Goal: Transaction & Acquisition: Purchase product/service

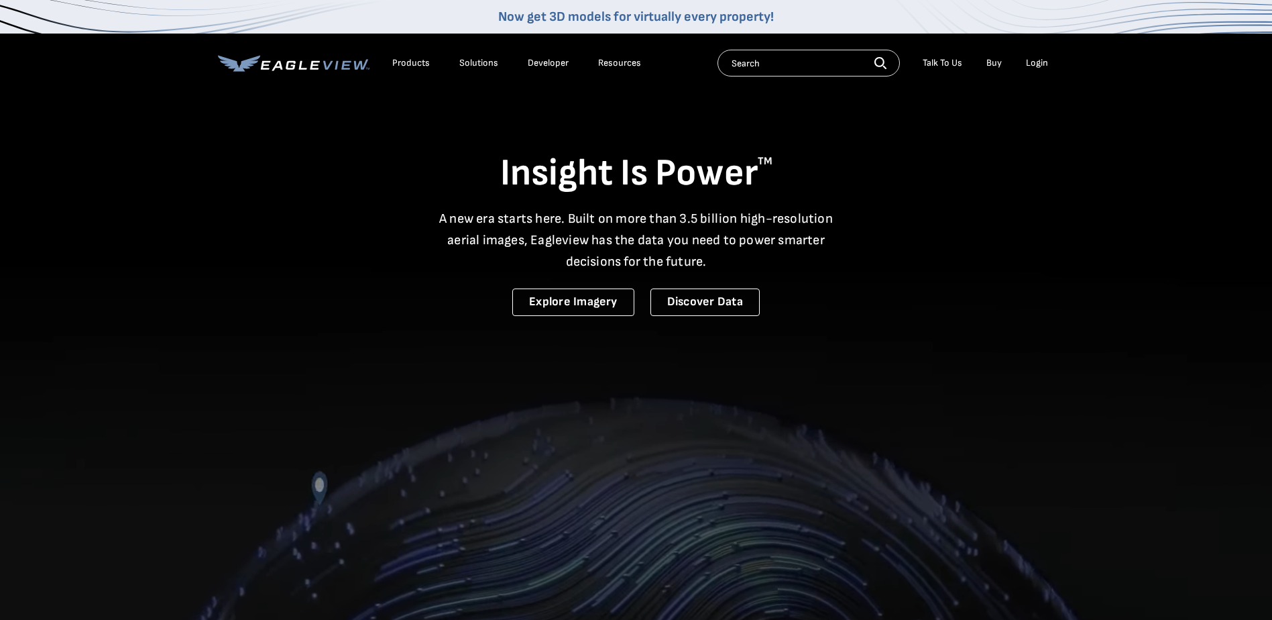
drag, startPoint x: 0, startPoint y: 0, endPoint x: 1042, endPoint y: 64, distance: 1044.4
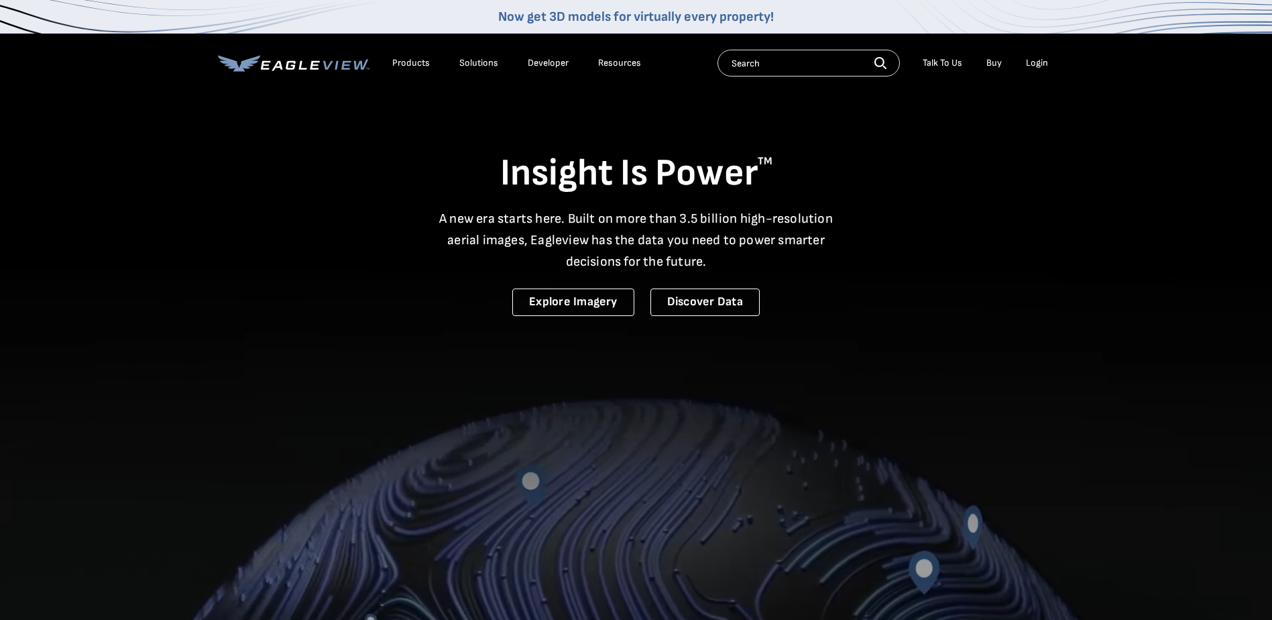
click at [1042, 64] on div "Login" at bounding box center [1037, 63] width 22 height 12
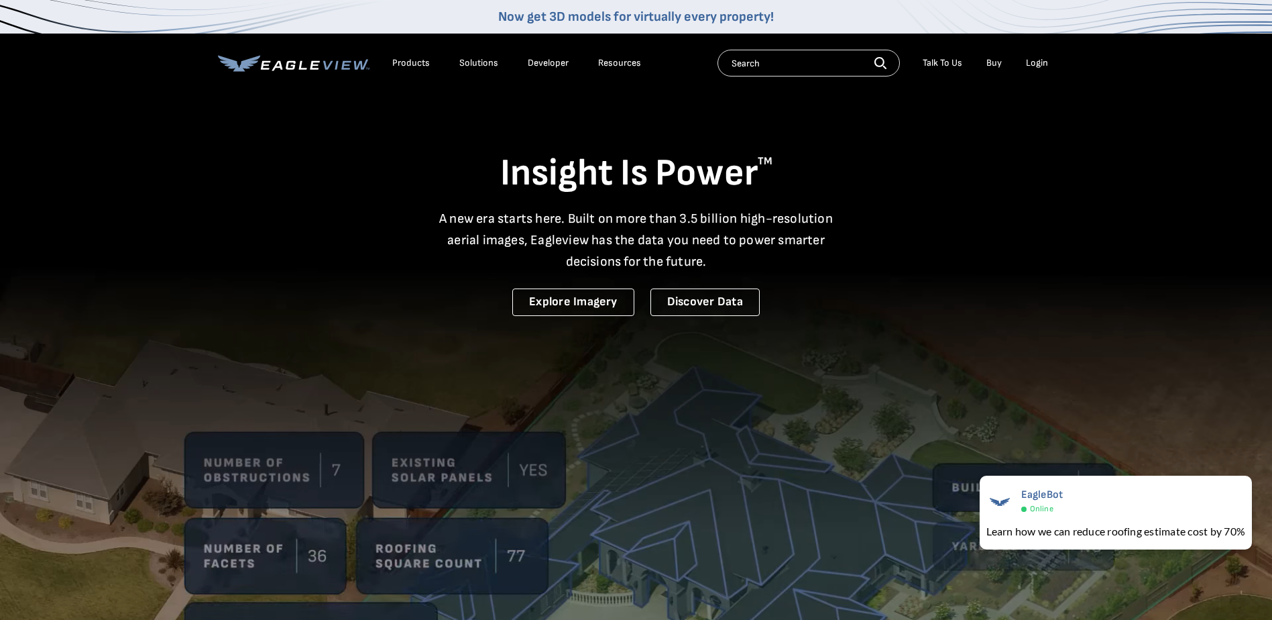
click at [1042, 64] on div "Login" at bounding box center [1037, 63] width 22 height 12
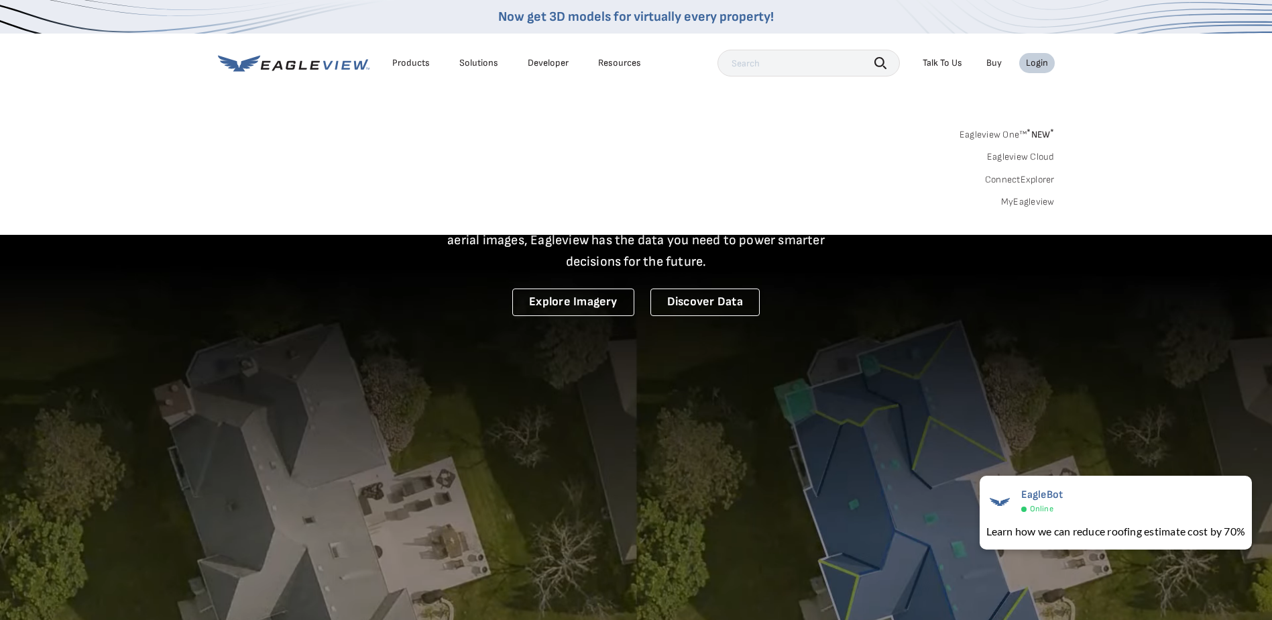
click at [1027, 203] on link "MyEagleview" at bounding box center [1028, 202] width 54 height 12
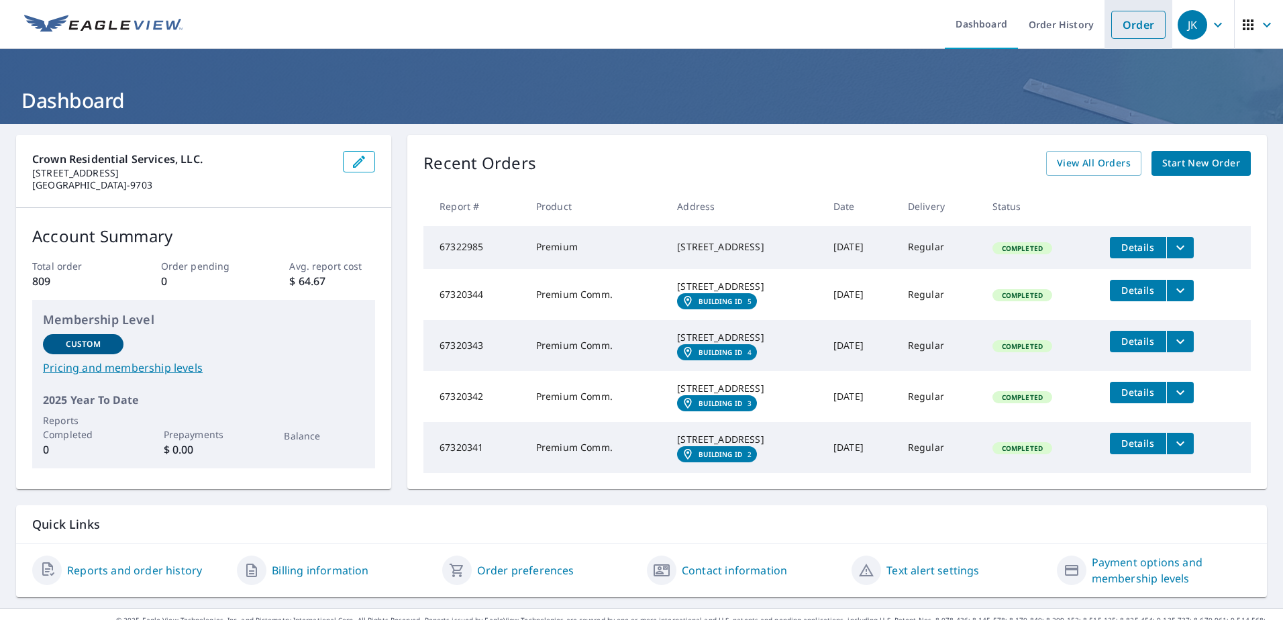
drag, startPoint x: 1128, startPoint y: 27, endPoint x: 1129, endPoint y: 34, distance: 7.5
click at [1128, 27] on link "Order" at bounding box center [1138, 25] width 54 height 28
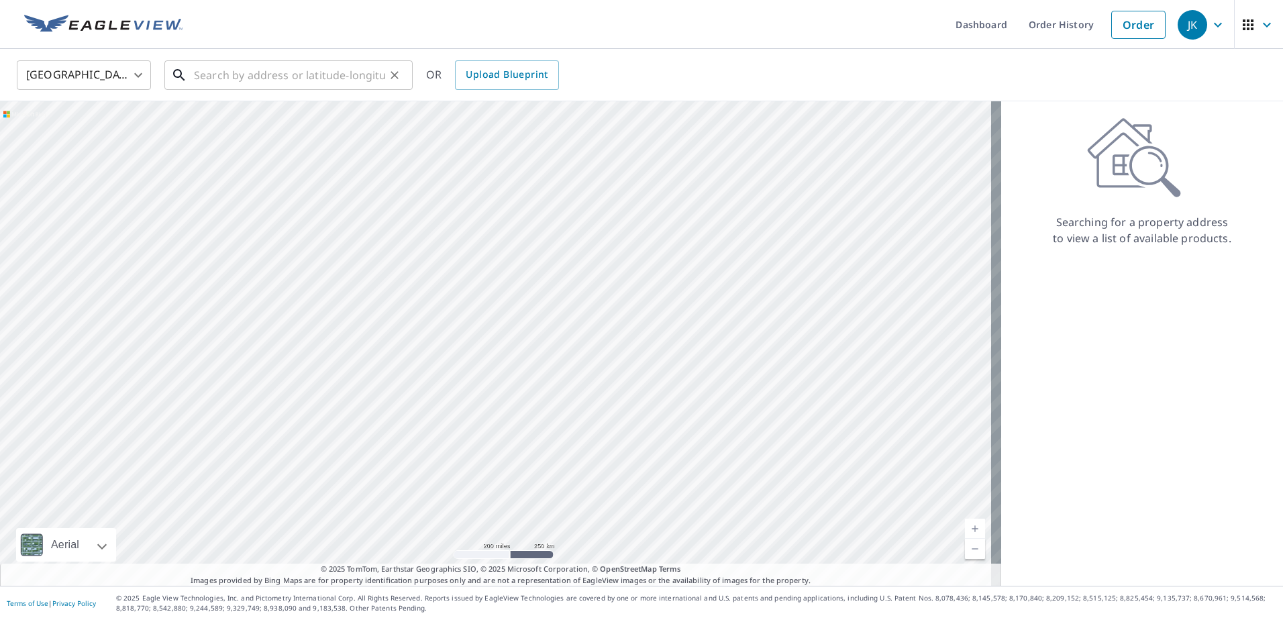
click at [288, 80] on input "text" at bounding box center [289, 75] width 191 height 38
paste input "8830 Southwest 8th Street"
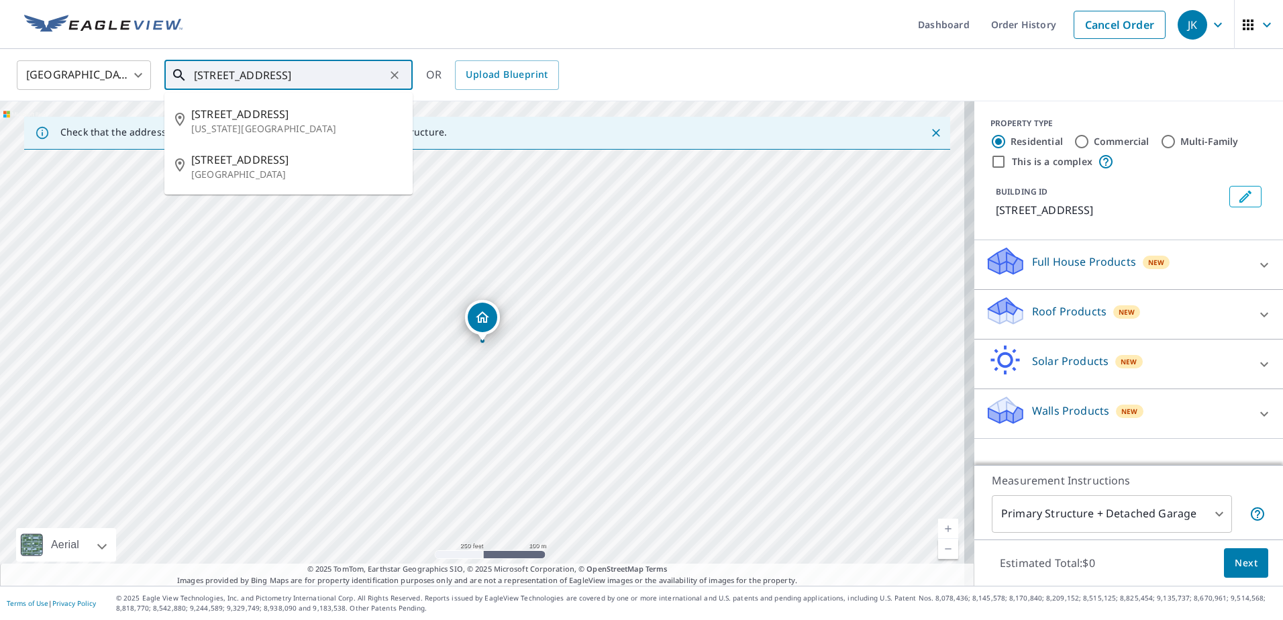
drag, startPoint x: 356, startPoint y: 81, endPoint x: 123, endPoint y: 83, distance: 232.1
click at [123, 83] on div "United States US ​ 8830 Southwest 8th Street ​ 8830 Sw 8th St Oklahoma City, OK…" at bounding box center [637, 75] width 1260 height 32
click at [250, 172] on p "Fort Lauderdale, FL 33324" at bounding box center [296, 174] width 211 height 13
type input "8830 Sw 8th St Fort Lauderdale, FL 33324"
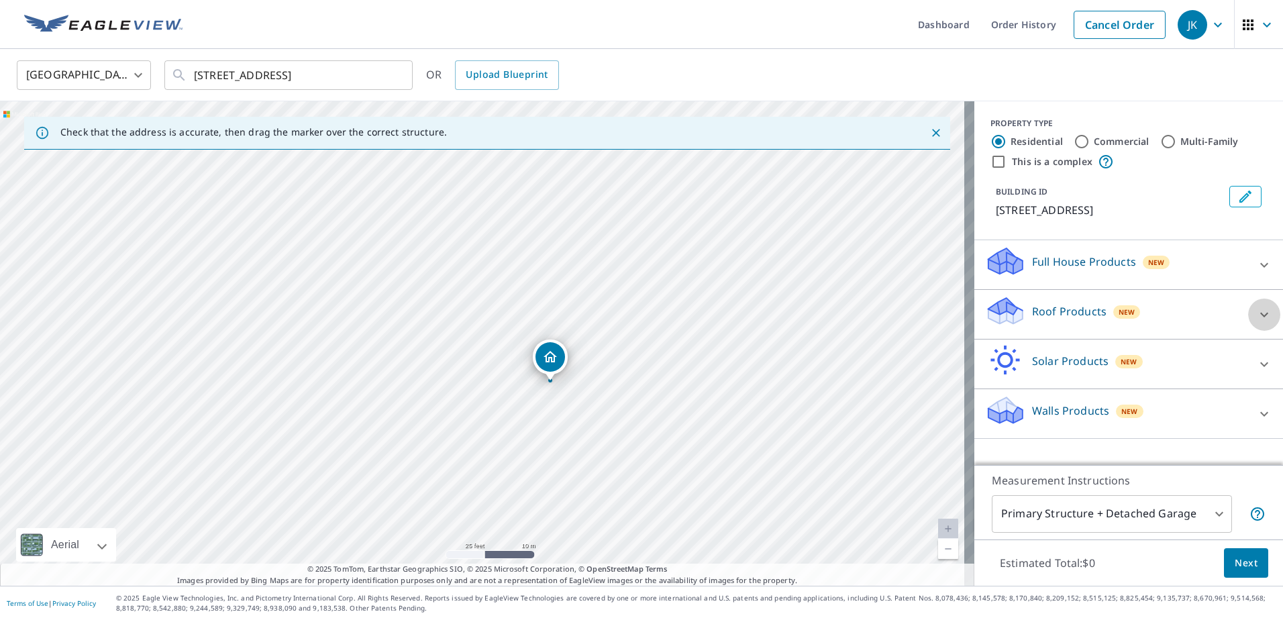
click at [1256, 312] on icon at bounding box center [1264, 315] width 16 height 16
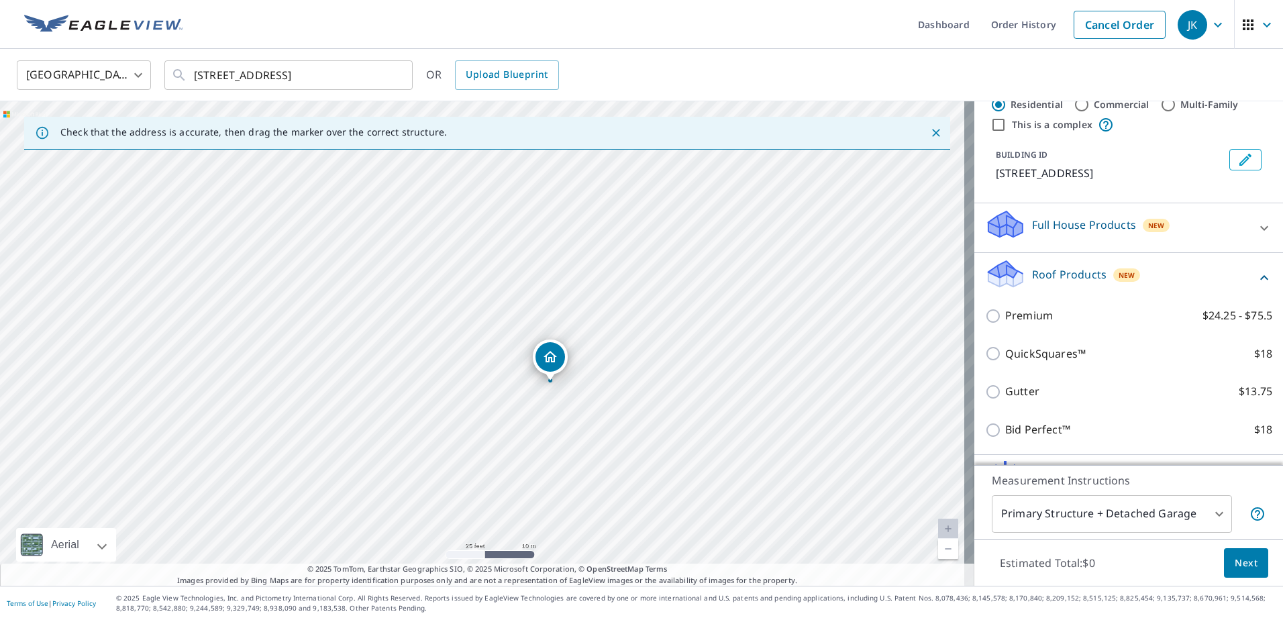
scroll to position [67, 0]
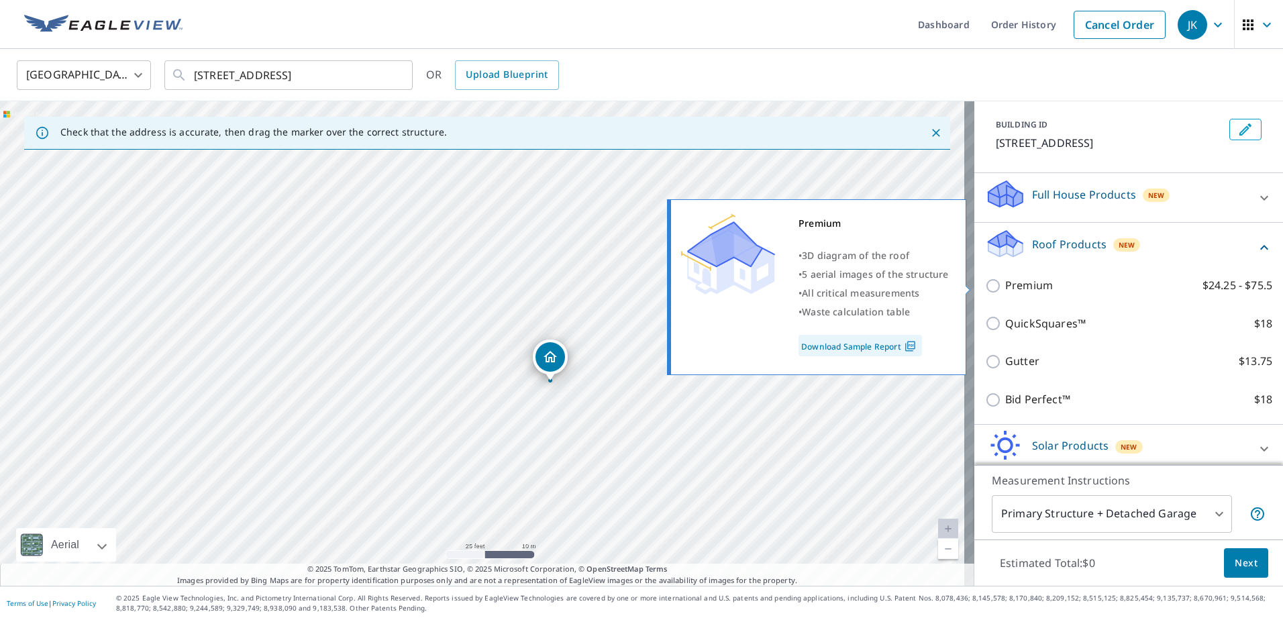
click at [985, 289] on input "Premium $24.25 - $75.5" at bounding box center [995, 286] width 20 height 16
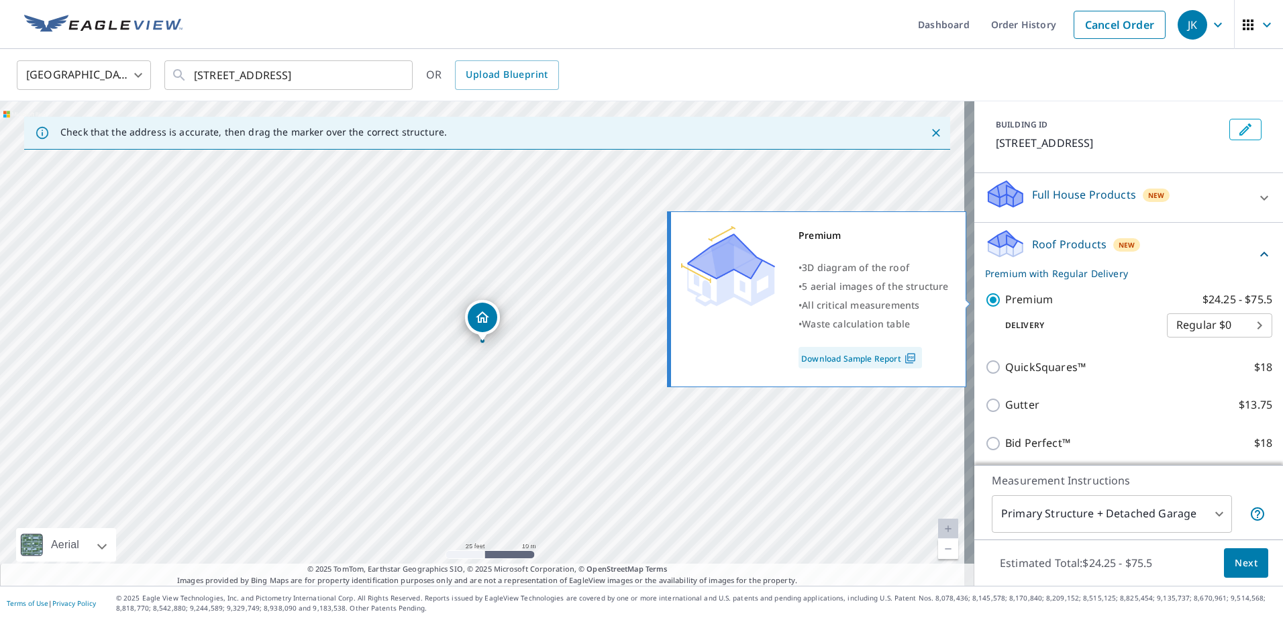
click at [1028, 299] on p "Premium" at bounding box center [1029, 299] width 48 height 17
click at [1005, 299] on input "Premium $24.25 - $75.5" at bounding box center [995, 300] width 20 height 16
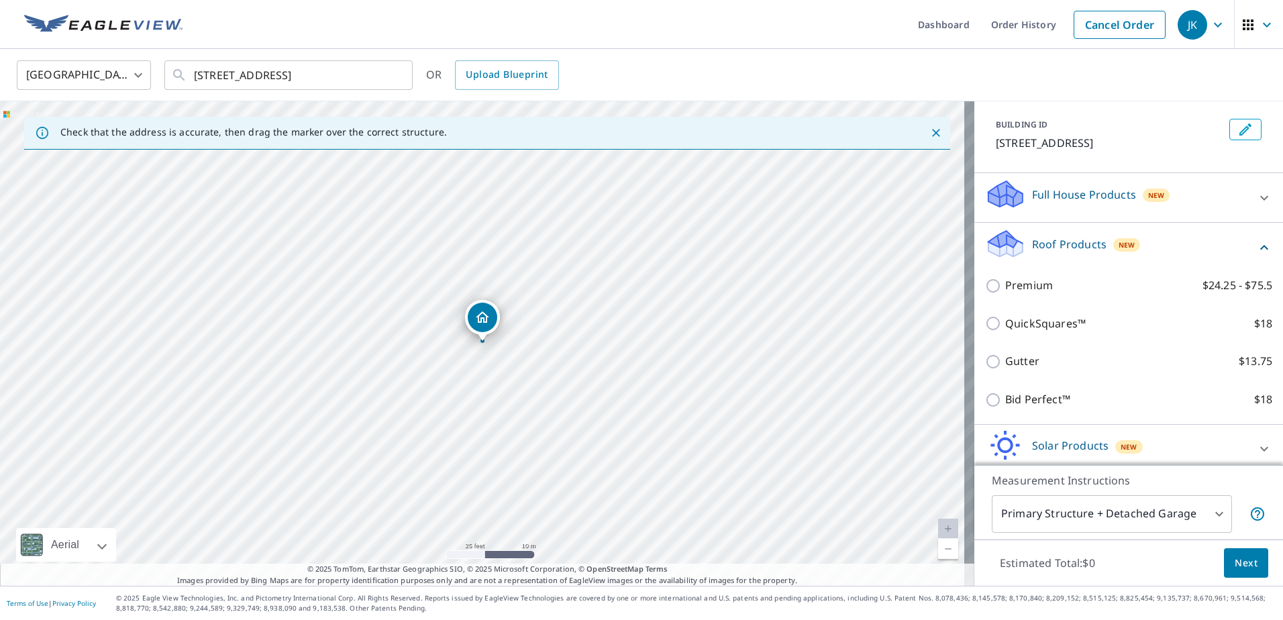
click at [1006, 292] on p "Premium" at bounding box center [1029, 285] width 48 height 17
click at [1005, 292] on input "Premium $24.25 - $75.5" at bounding box center [995, 286] width 20 height 16
checkbox input "true"
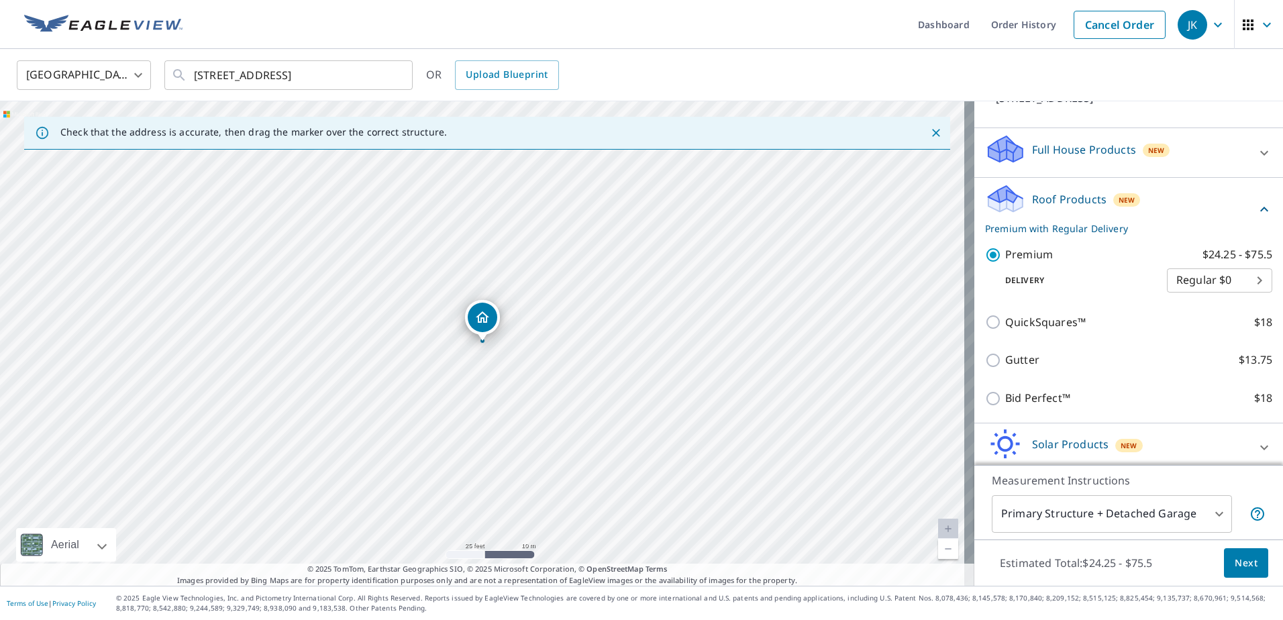
scroll to position [134, 0]
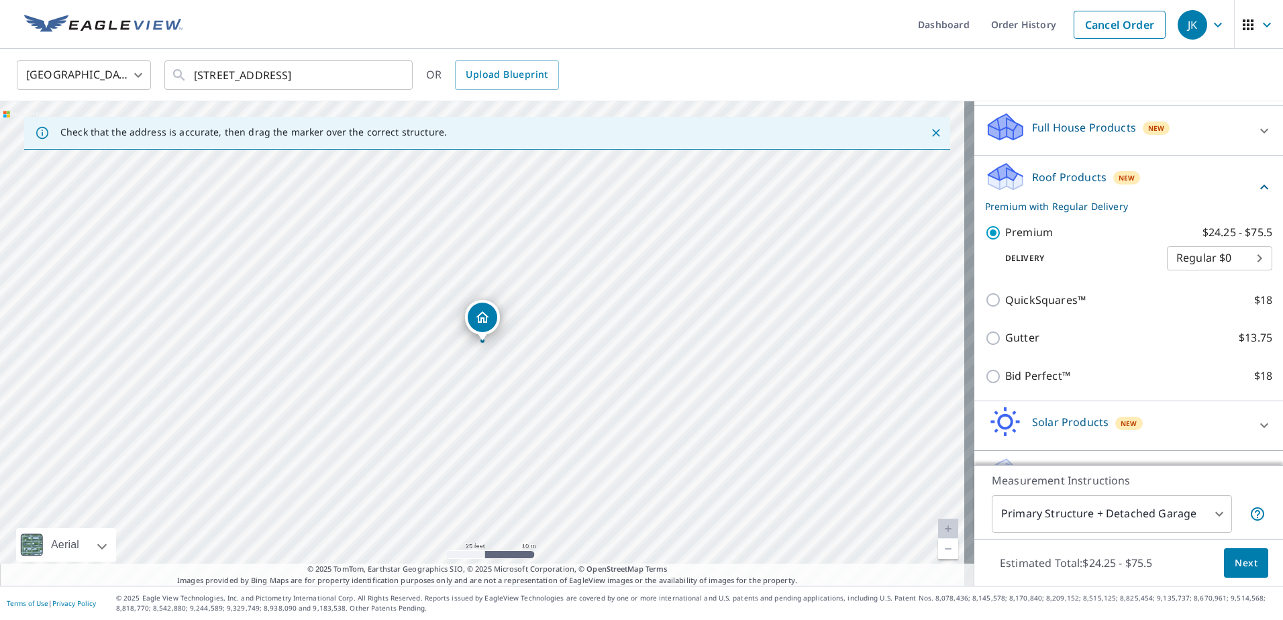
click at [1238, 559] on span "Next" at bounding box center [1245, 563] width 23 height 17
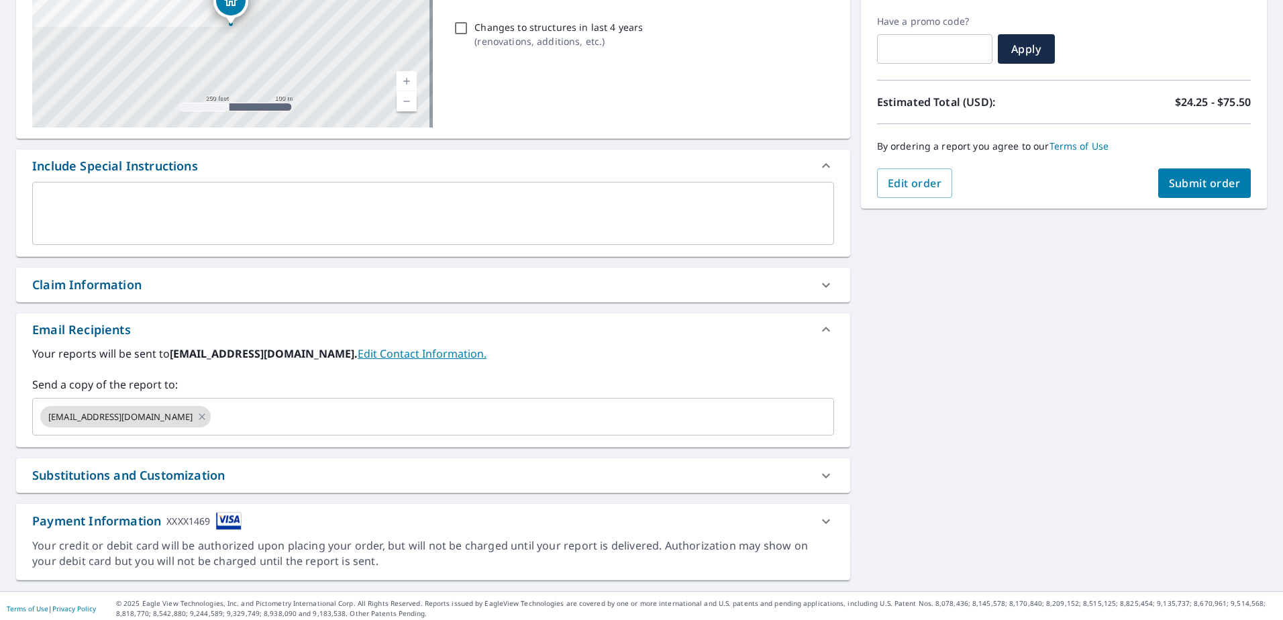
scroll to position [225, 0]
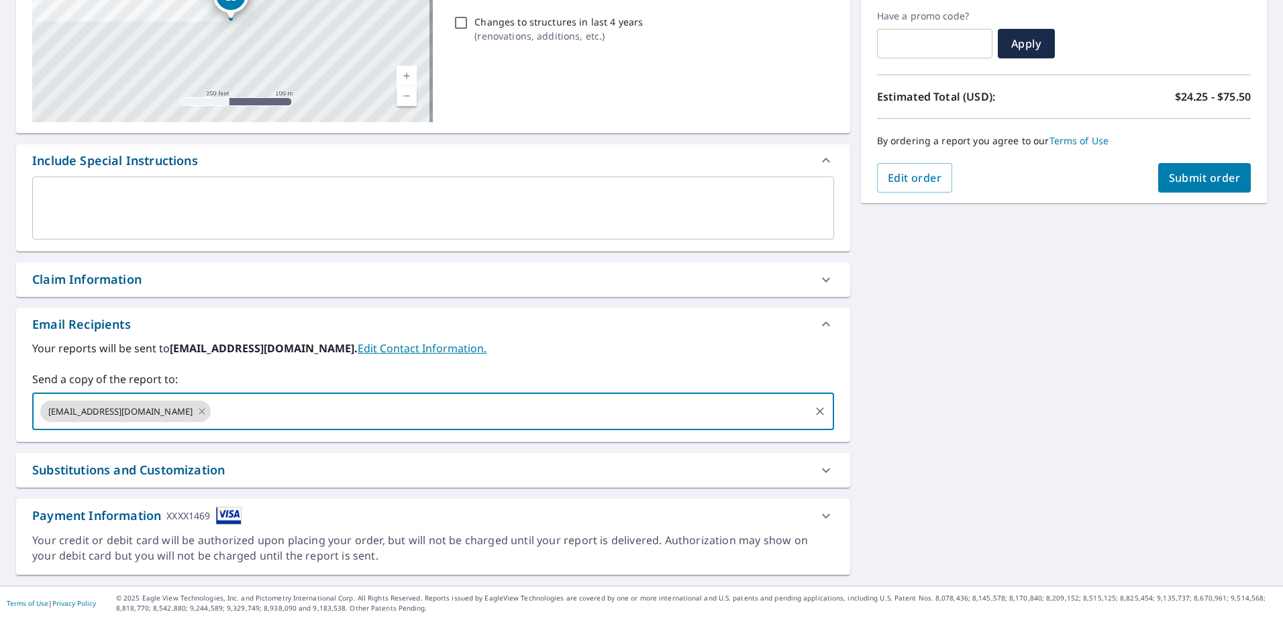
click at [280, 416] on input "text" at bounding box center [510, 410] width 594 height 25
type input "C"
type input "camilog@crownroofing.com"
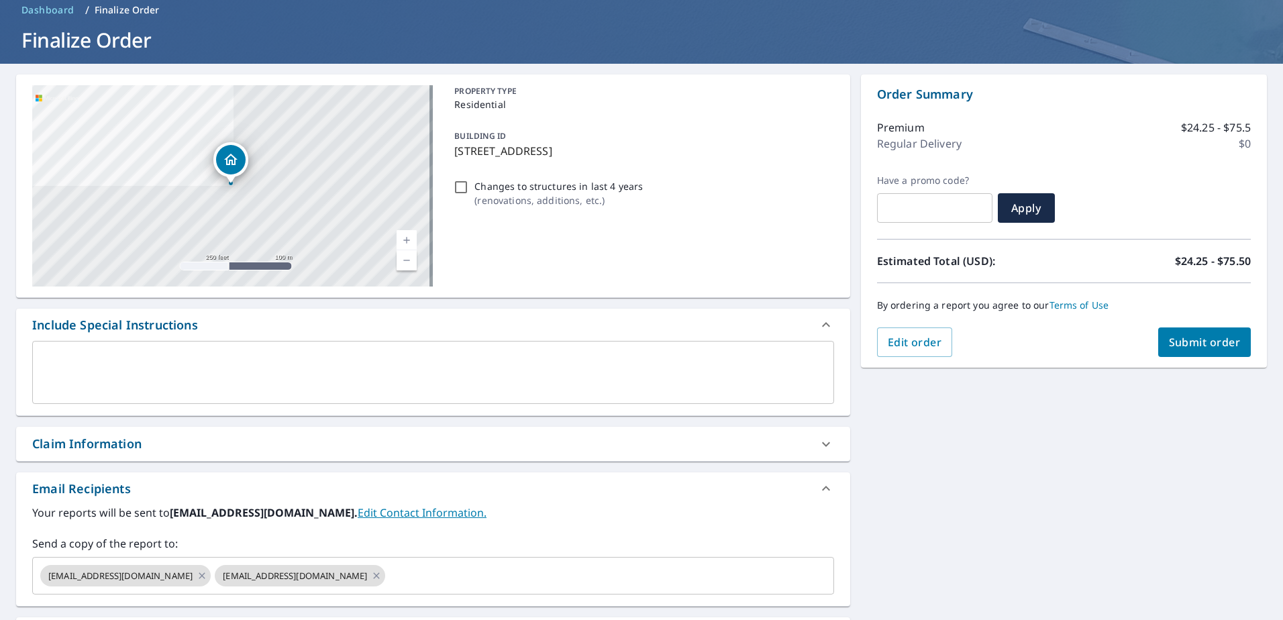
scroll to position [134, 0]
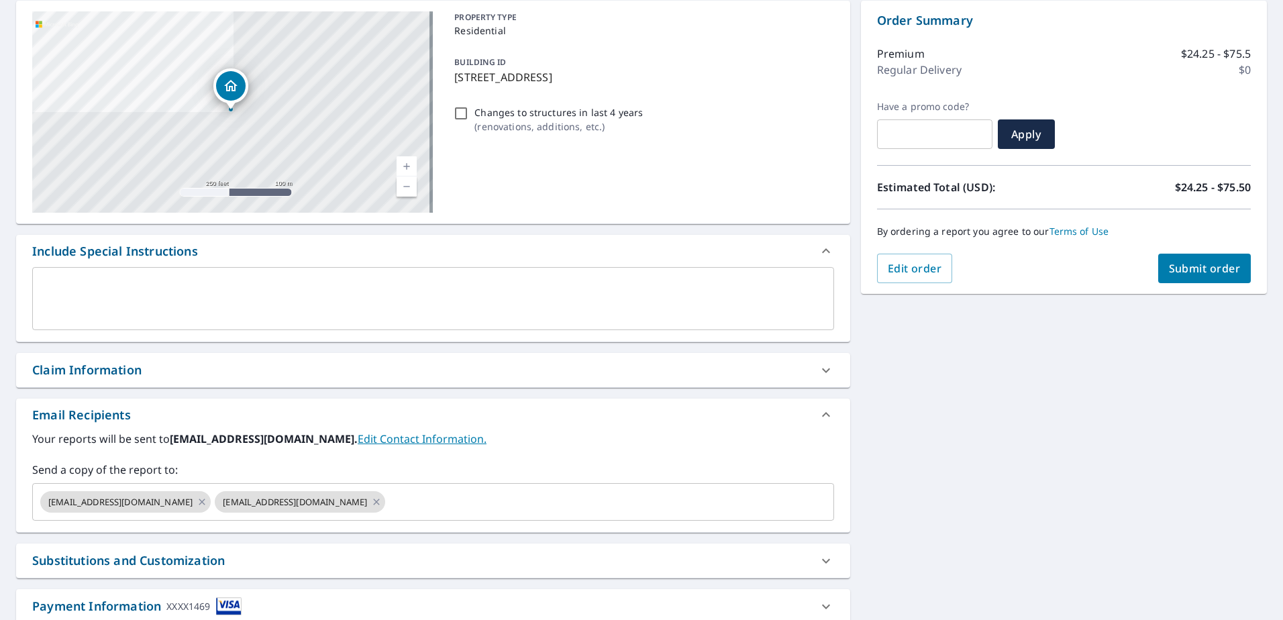
click at [1188, 271] on span "Submit order" at bounding box center [1205, 268] width 72 height 15
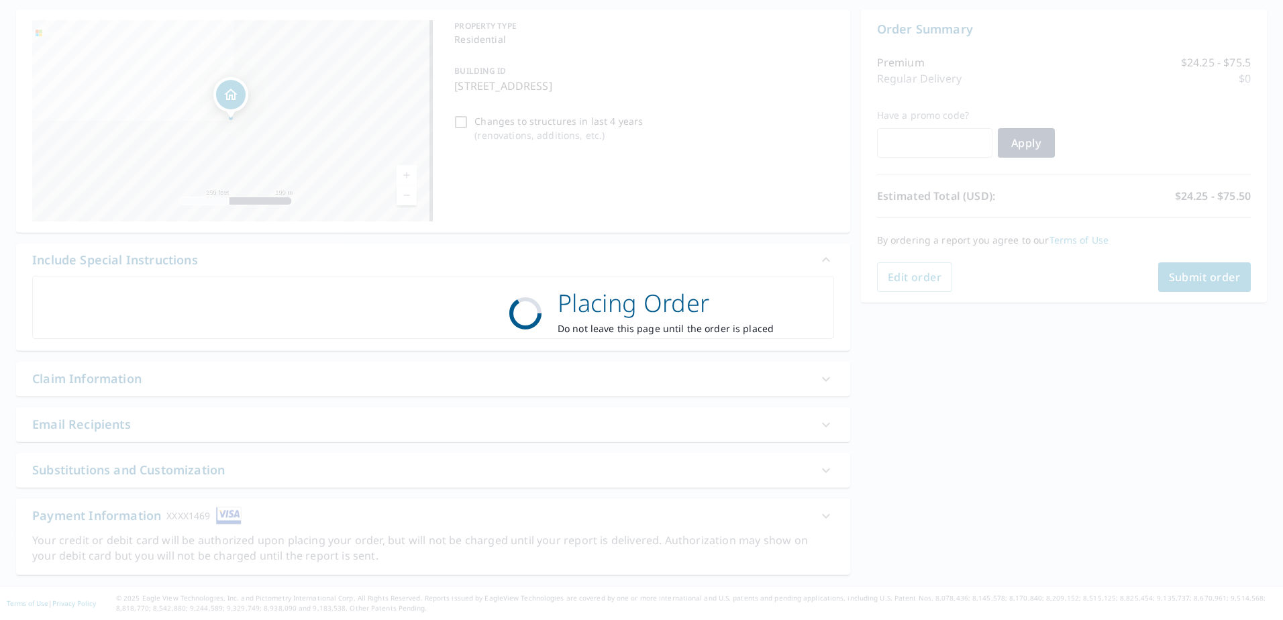
scroll to position [125, 0]
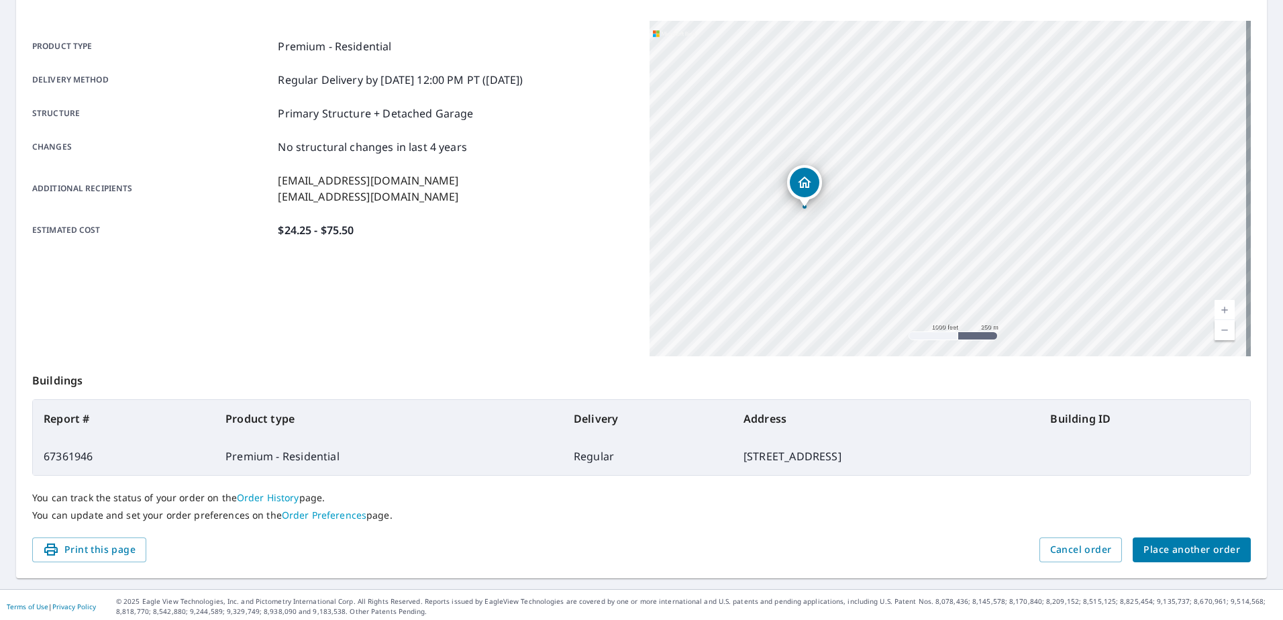
scroll to position [170, 0]
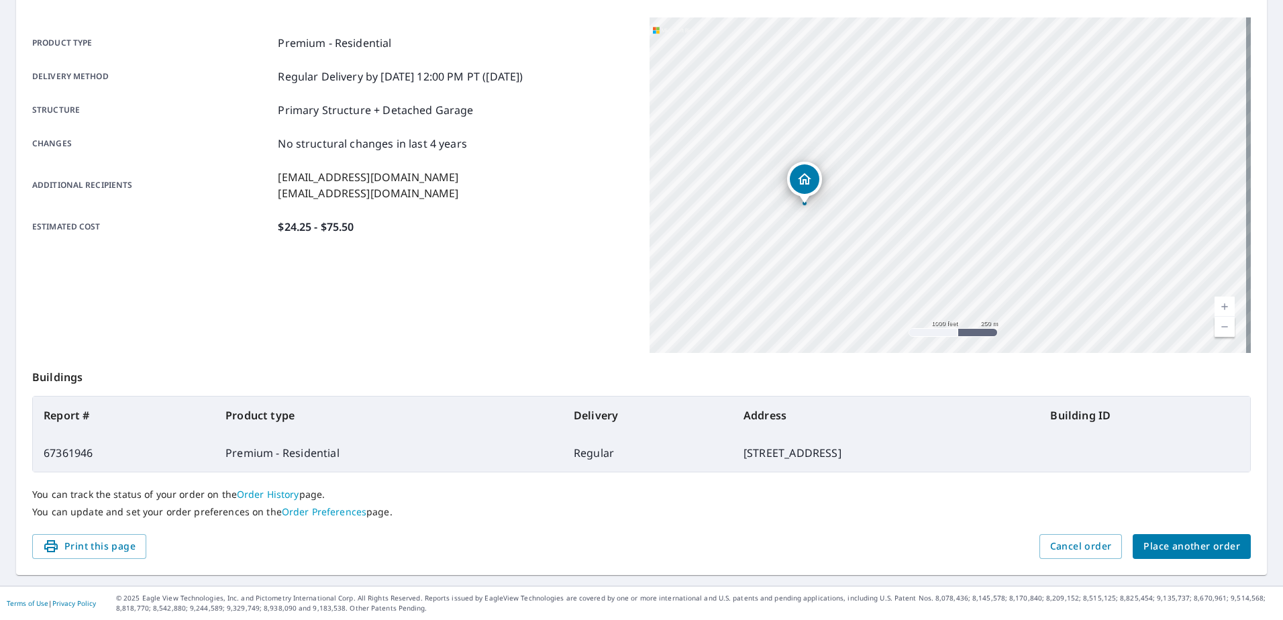
click at [1171, 553] on span "Place another order" at bounding box center [1191, 546] width 97 height 17
